Goal: Transaction & Acquisition: Obtain resource

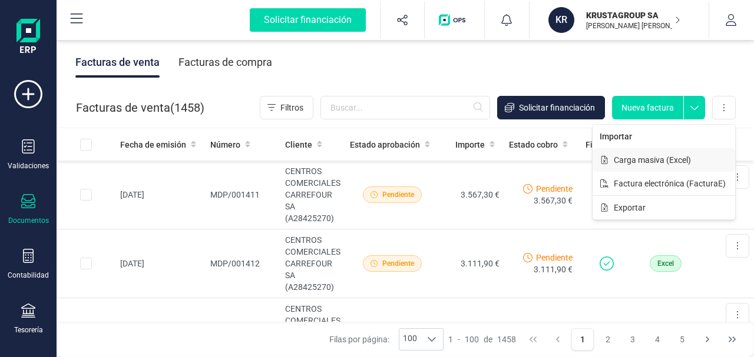
click at [654, 160] on span "Carga masiva (Excel)" at bounding box center [652, 160] width 77 height 12
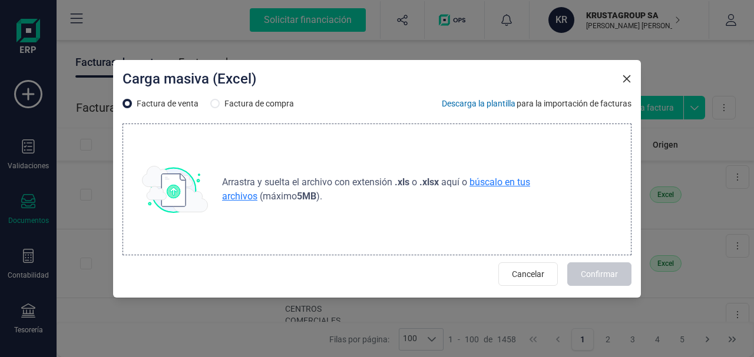
click at [486, 184] on span "búscalo en tus archivos" at bounding box center [376, 189] width 308 height 25
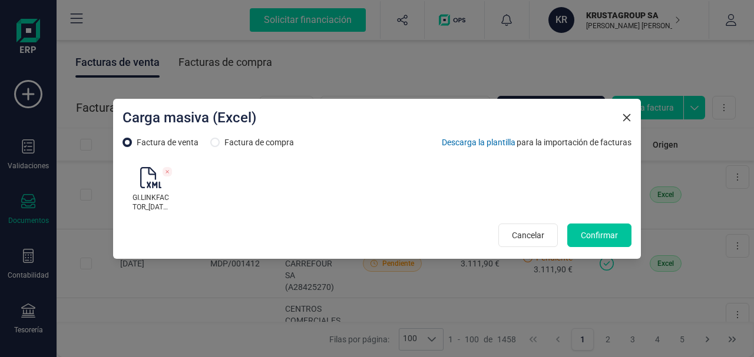
click at [596, 236] on span "Confirmar" at bounding box center [599, 236] width 37 height 12
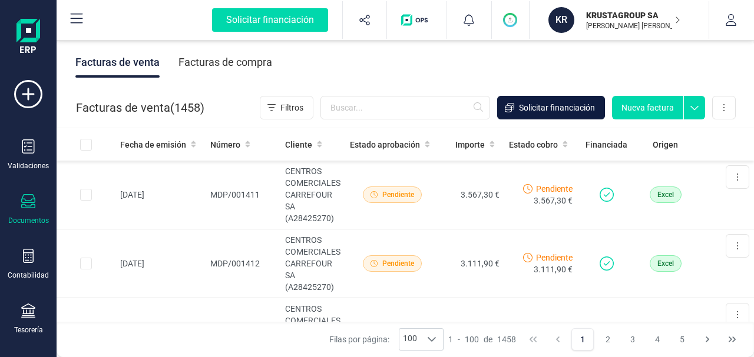
click at [569, 111] on span "Solicitar financiación" at bounding box center [557, 108] width 76 height 12
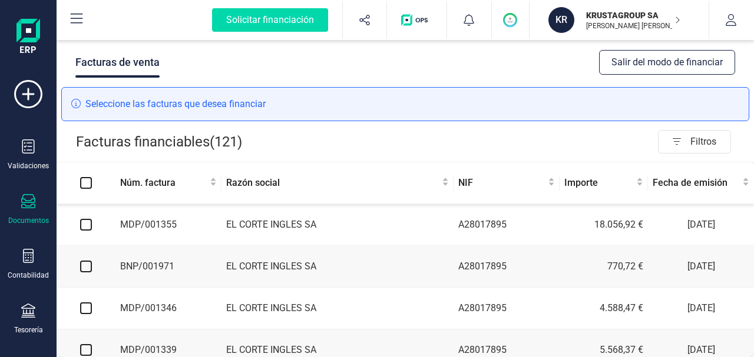
click at [83, 225] on input "checkbox" at bounding box center [86, 225] width 12 height 12
checkbox input "true"
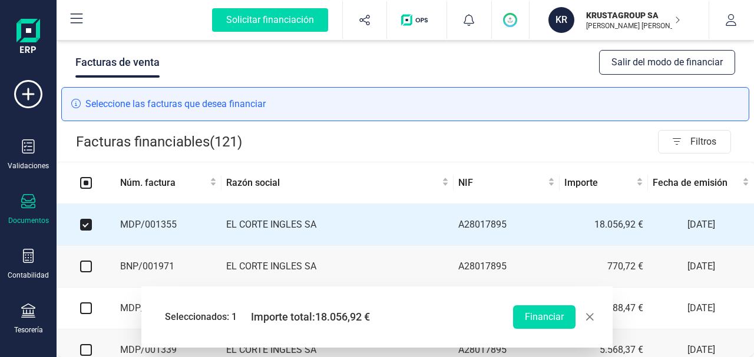
click at [86, 268] on input "checkbox" at bounding box center [86, 267] width 12 height 12
checkbox input "true"
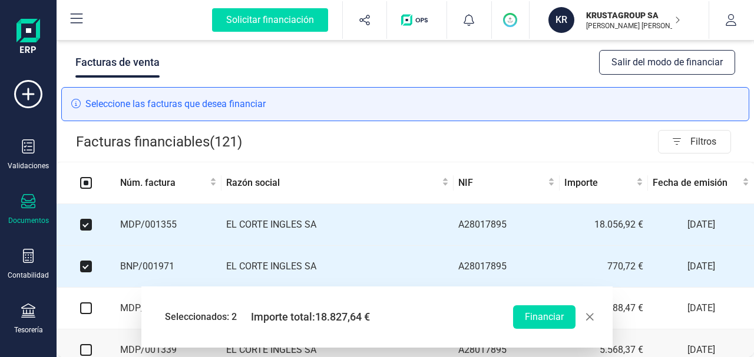
click at [86, 312] on input "checkbox" at bounding box center [86, 309] width 12 height 12
checkbox input "true"
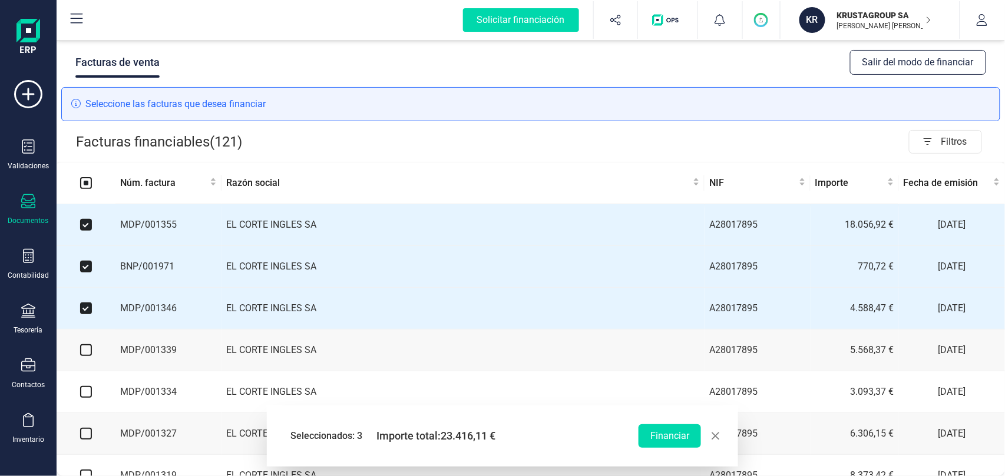
click at [86, 353] on input "checkbox" at bounding box center [86, 350] width 12 height 12
checkbox input "true"
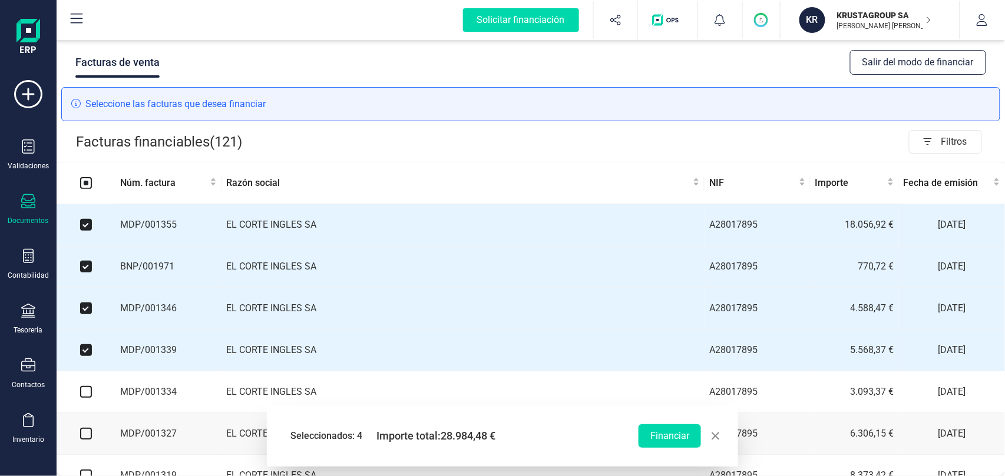
click at [88, 357] on input "checkbox" at bounding box center [86, 392] width 12 height 12
checkbox input "true"
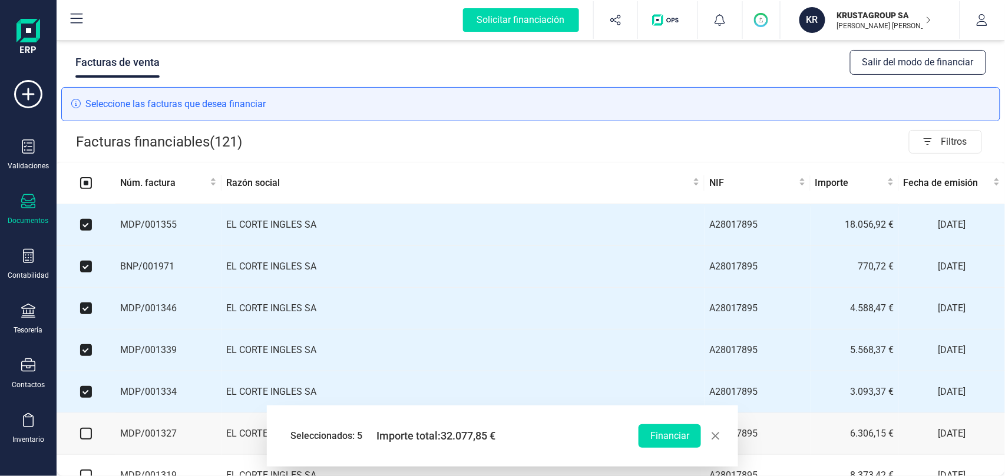
click at [81, 357] on input "checkbox" at bounding box center [86, 434] width 12 height 12
checkbox input "true"
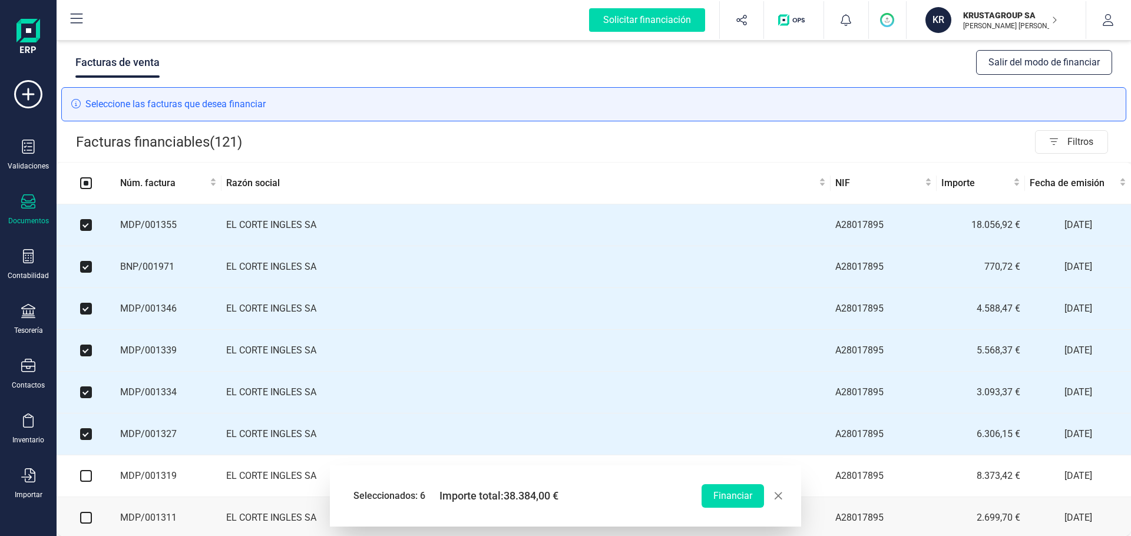
click at [84, 357] on input "checkbox" at bounding box center [86, 476] width 12 height 12
checkbox input "true"
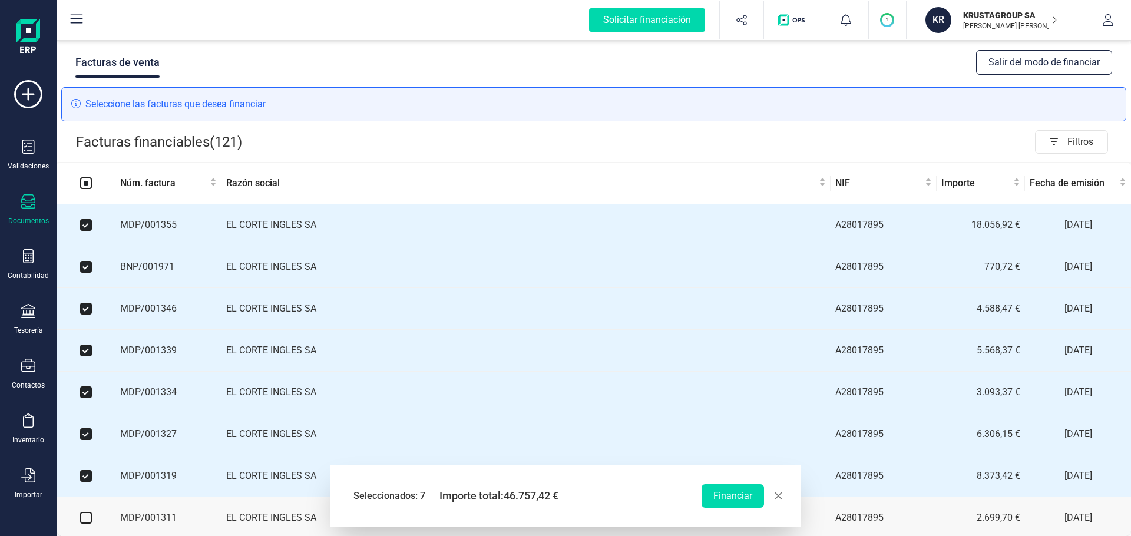
click at [85, 357] on input "checkbox" at bounding box center [86, 518] width 12 height 12
checkbox input "true"
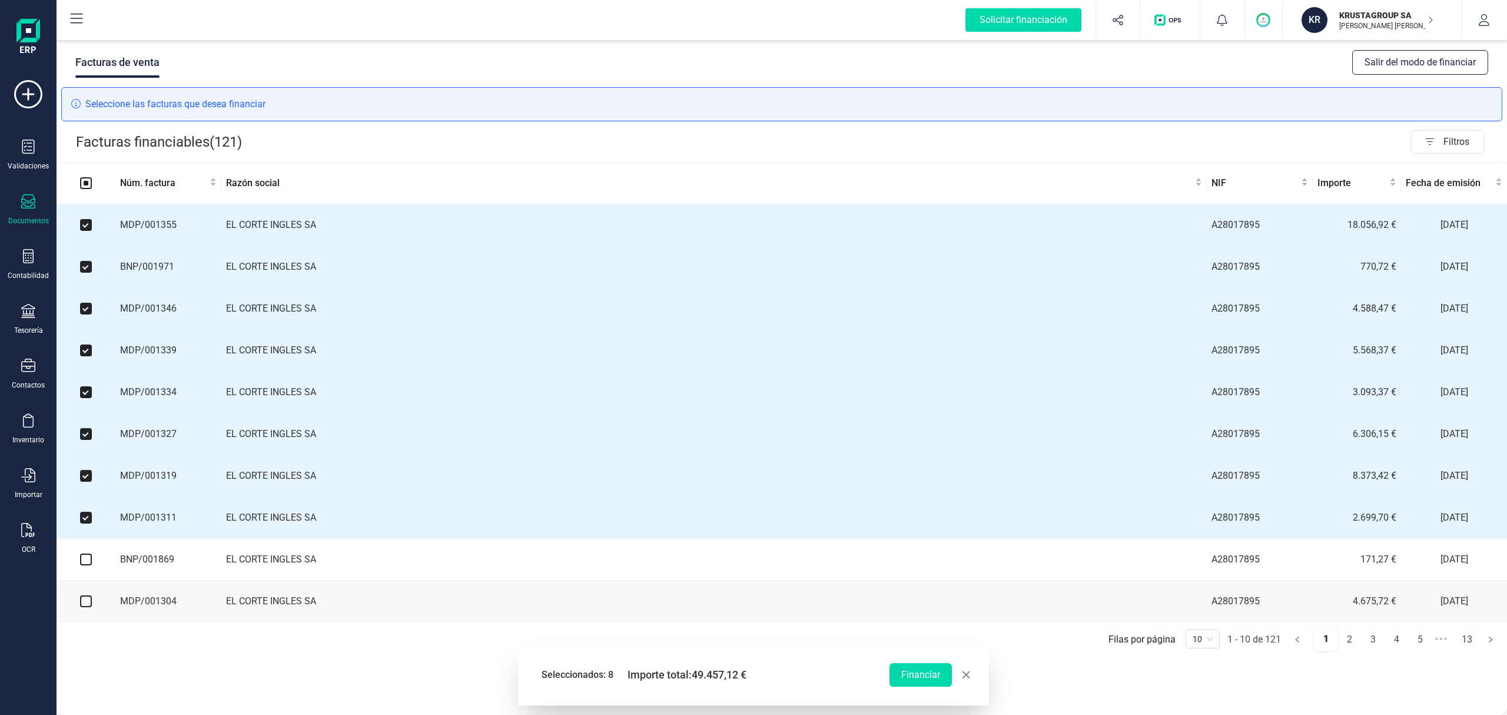
click at [85, 357] on input "checkbox" at bounding box center [86, 560] width 12 height 12
checkbox input "true"
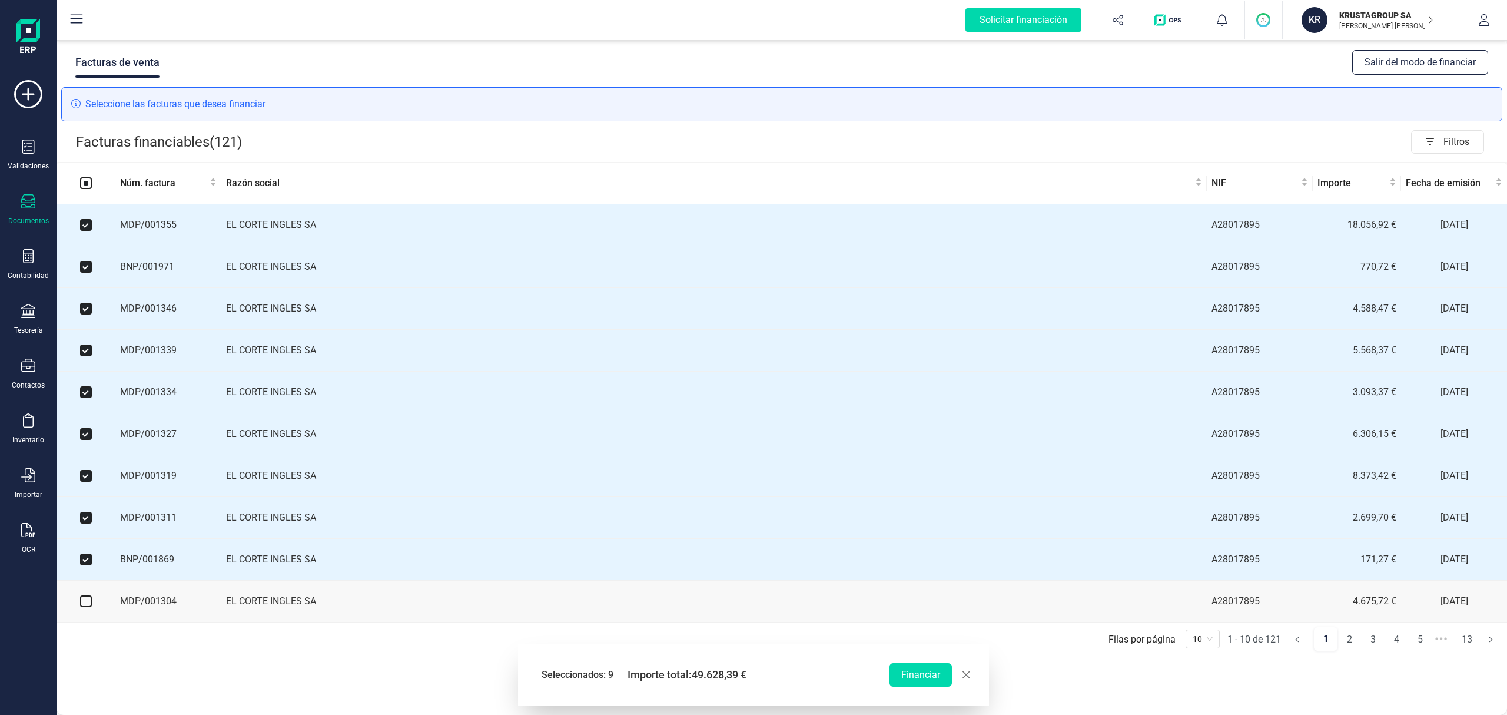
click at [81, 357] on input "checkbox" at bounding box center [86, 601] width 12 height 12
checkbox input "true"
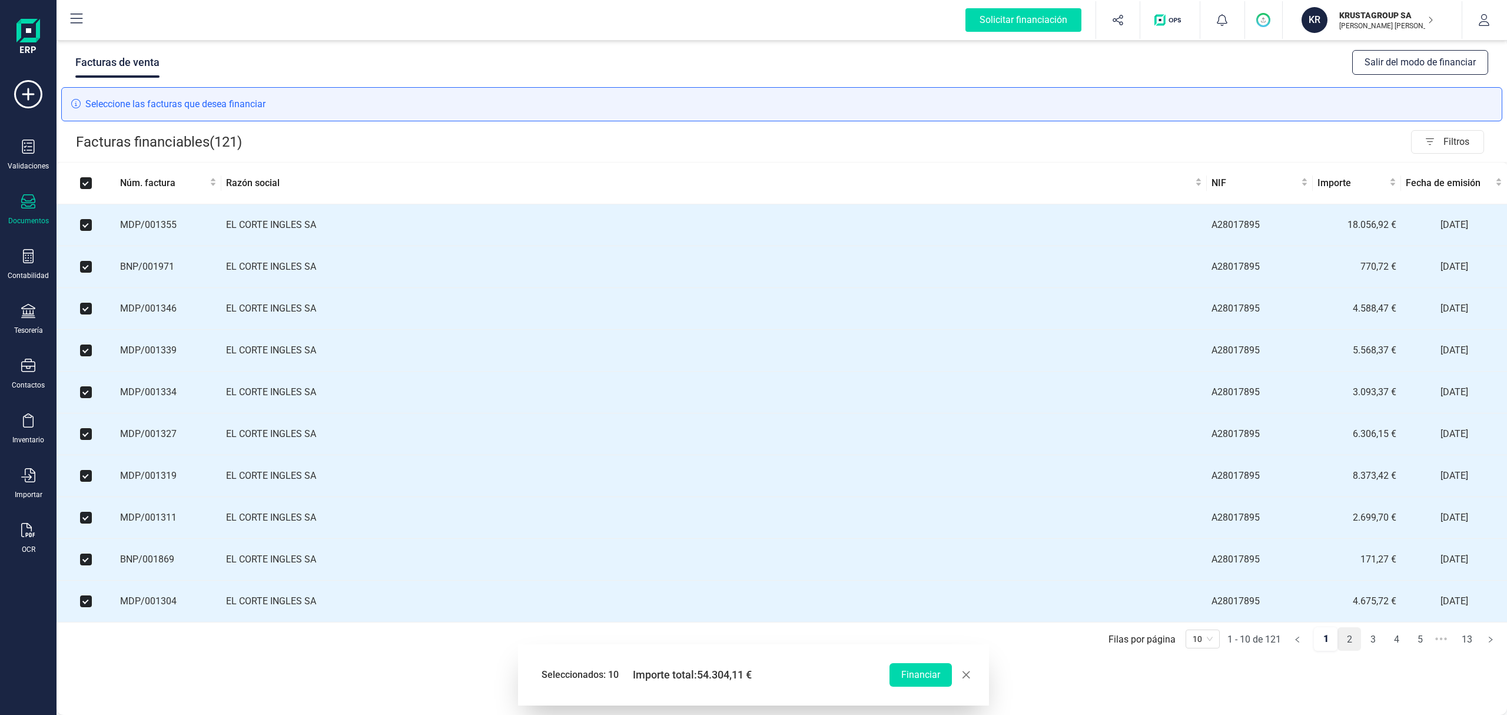
click at [753, 357] on link "2" at bounding box center [1349, 640] width 22 height 24
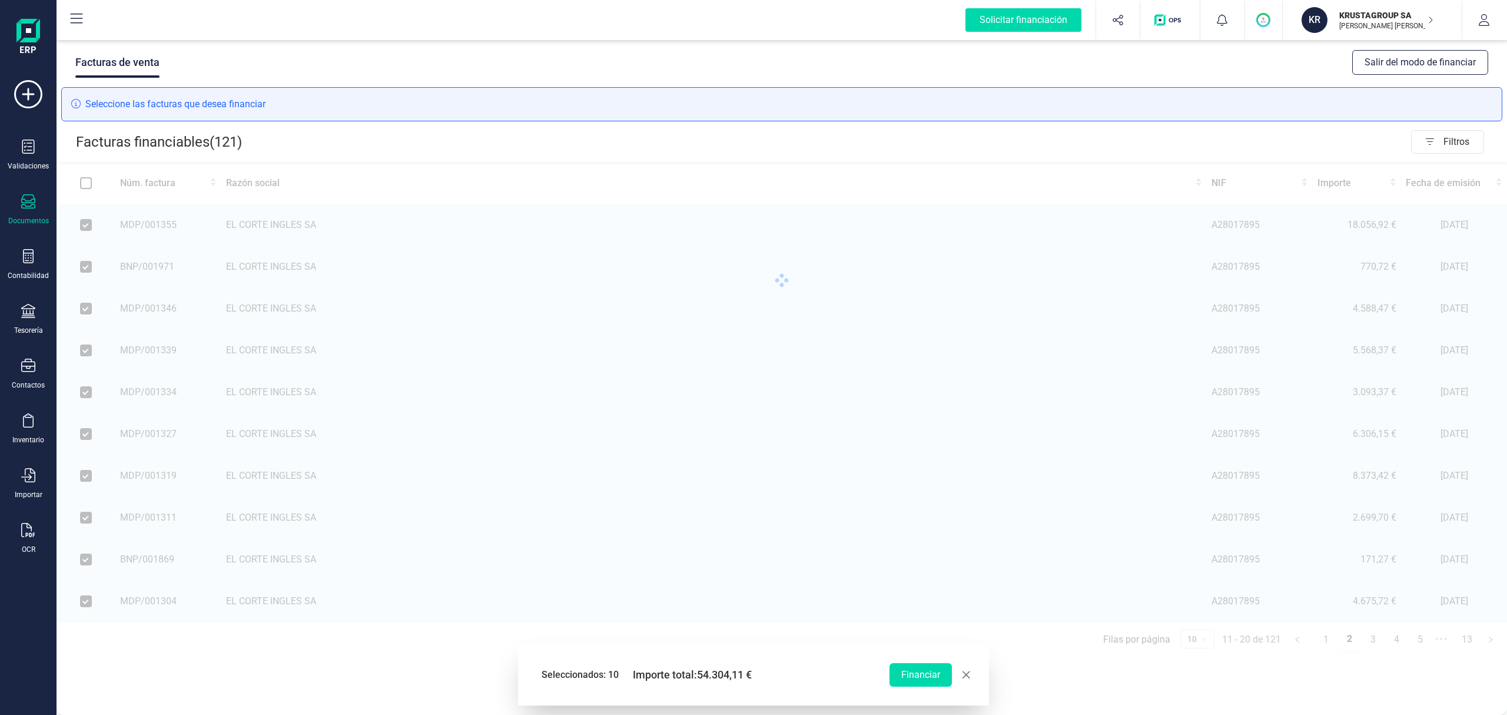
checkbox input "false"
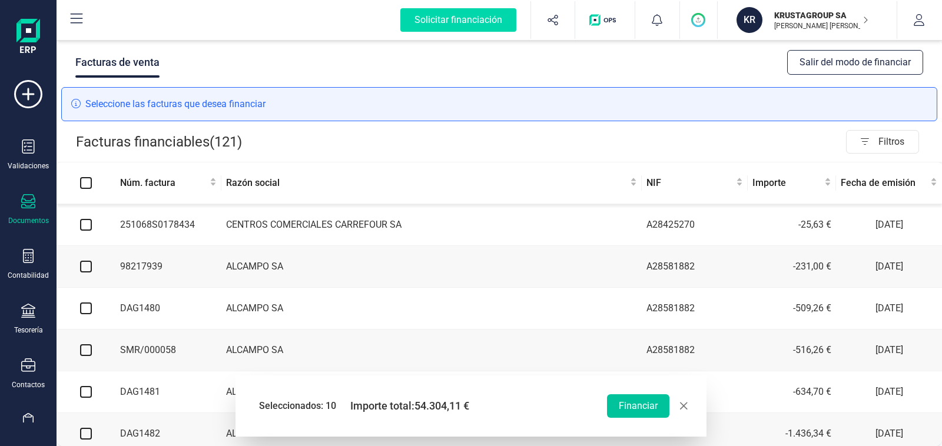
click at [650, 357] on button "Financiar" at bounding box center [638, 407] width 62 height 24
